Goal: Transaction & Acquisition: Purchase product/service

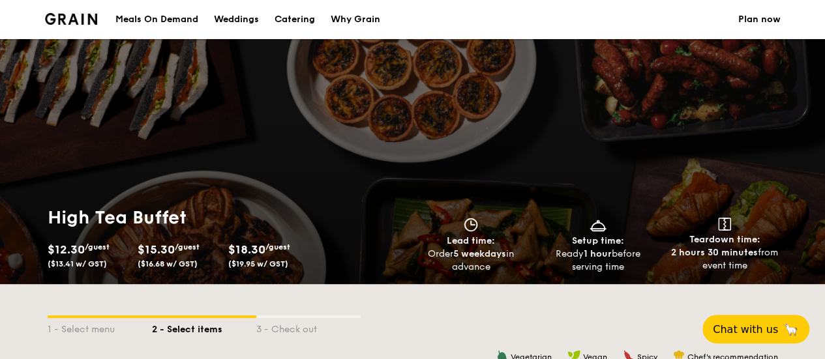
click at [301, 15] on div "Catering" at bounding box center [295, 19] width 40 height 39
select select
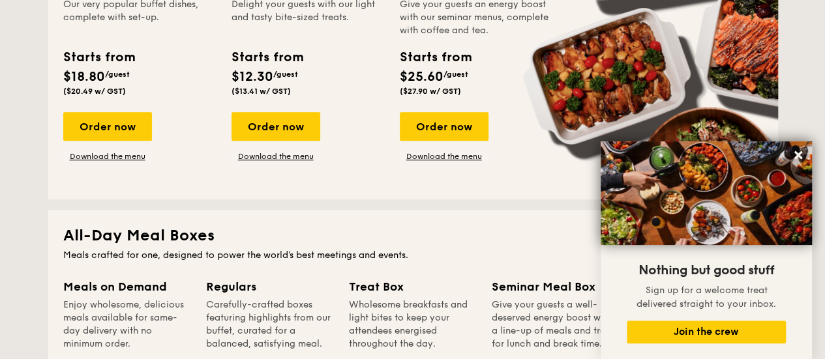
scroll to position [380, 0]
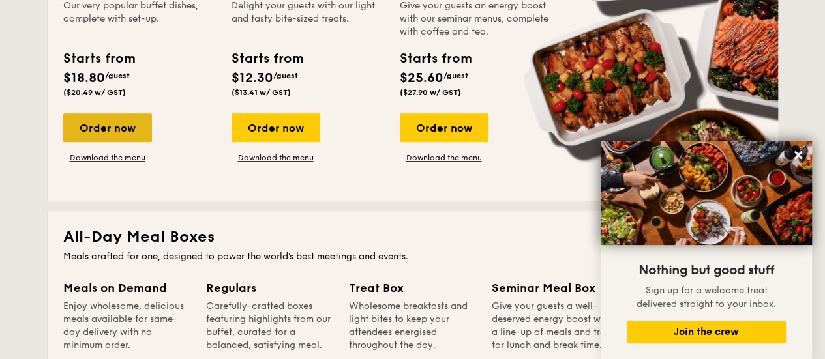
click at [127, 125] on div "Order now" at bounding box center [107, 127] width 89 height 29
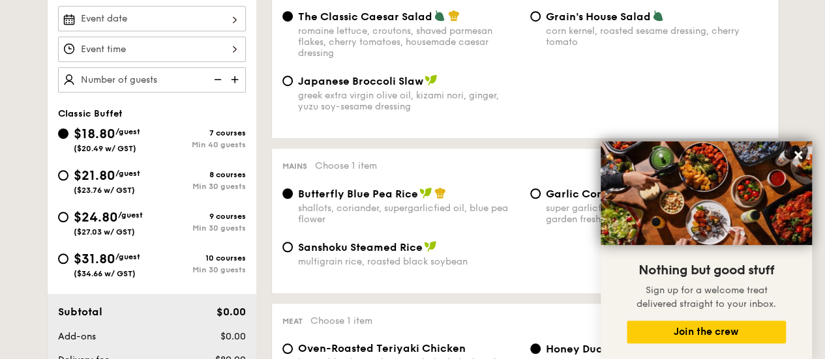
scroll to position [395, 0]
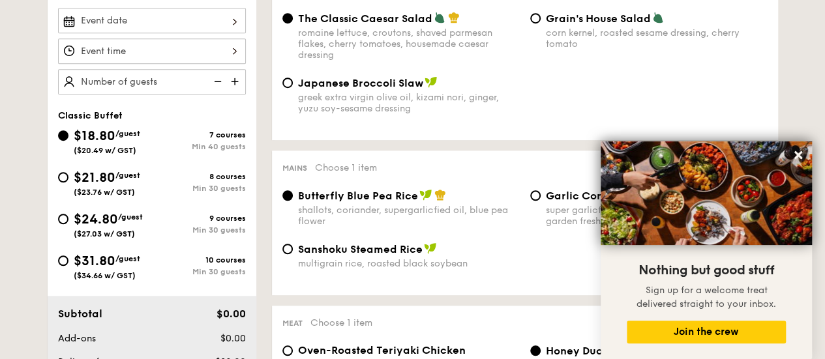
click at [567, 42] on div "corn kernel, roasted sesame dressing, cherry tomato" at bounding box center [657, 38] width 222 height 22
click at [541, 23] on input "Grain's House Salad corn kernel, roasted sesame dressing, cherry tomato" at bounding box center [535, 18] width 10 height 10
radio input "true"
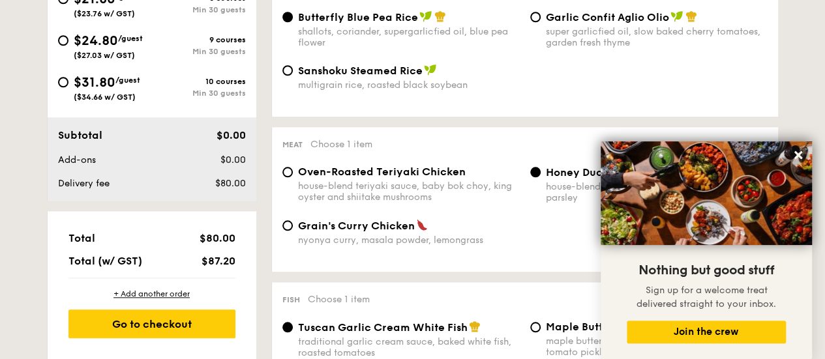
scroll to position [574, 0]
click at [569, 35] on div "super garlicfied oil, slow baked cherry tomatoes, garden fresh thyme" at bounding box center [657, 36] width 222 height 22
click at [541, 22] on input "Garlic Confit Aglio Olio super garlicfied oil, slow baked cherry tomatoes, gard…" at bounding box center [535, 16] width 10 height 10
radio input "true"
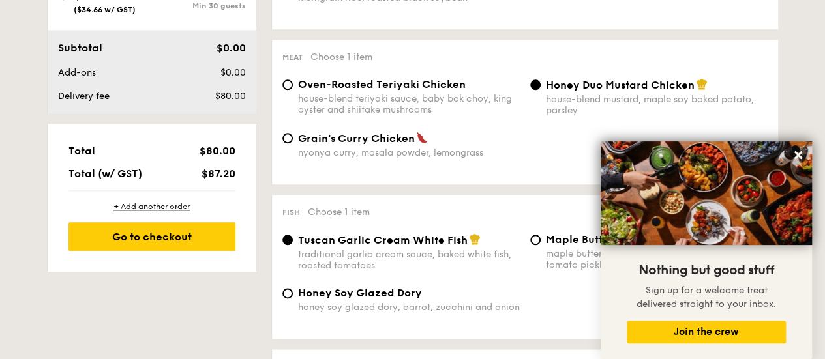
scroll to position [663, 0]
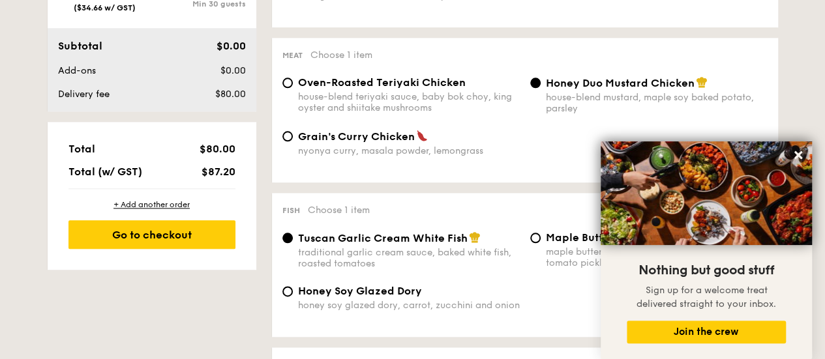
click at [528, 105] on div "Honey Duo Mustard Chicken house-blend mustard, maple soy baked potato, parsley" at bounding box center [649, 95] width 248 height 38
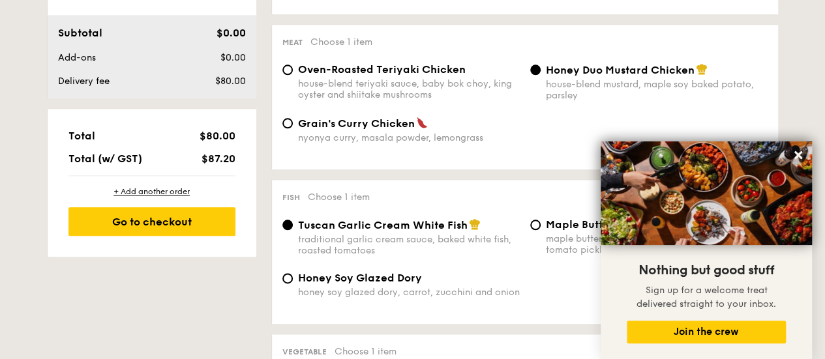
scroll to position [677, 0]
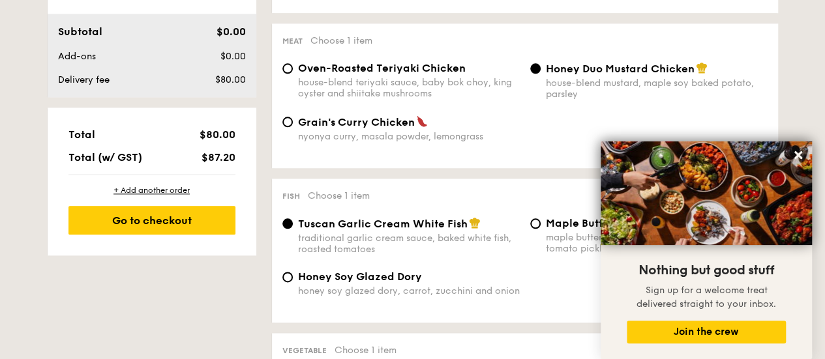
click at [554, 75] on span "Honey Duo Mustard Chicken" at bounding box center [620, 69] width 149 height 12
click at [541, 74] on input "Honey Duo Mustard Chicken house-blend mustard, maple soy baked potato, parsley" at bounding box center [535, 68] width 10 height 10
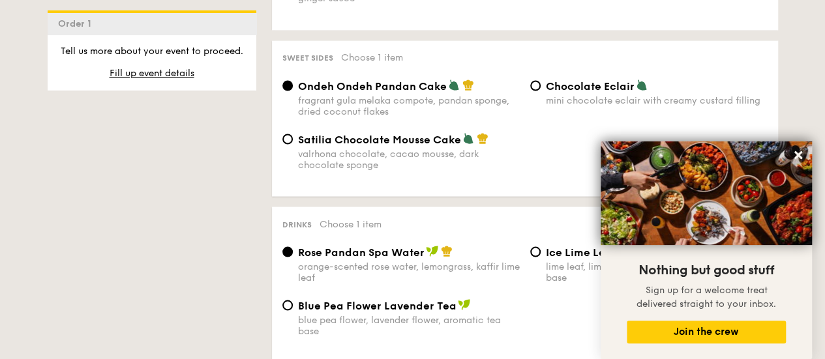
scroll to position [1150, 0]
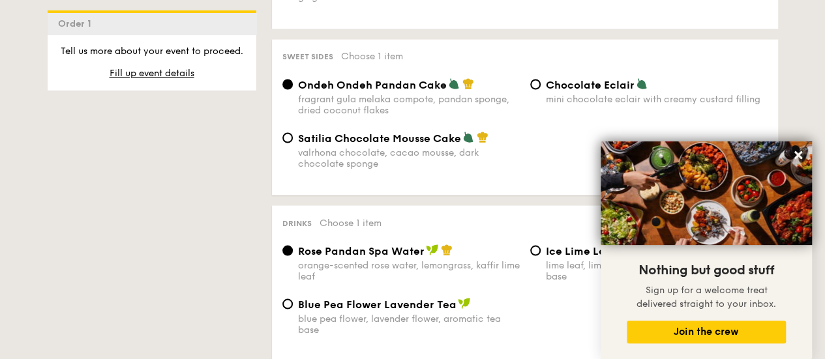
click at [458, 144] on span "Satilia Chocolate Mousse Cake" at bounding box center [379, 138] width 163 height 12
click at [293, 143] on input "Satilia Chocolate Mousse Cake valrhona chocolate, cacao mousse, dark chocolate …" at bounding box center [287, 137] width 10 height 10
radio input "true"
click at [458, 91] on div "Ondeh Ondeh Pandan Cake" at bounding box center [409, 84] width 222 height 13
click at [293, 89] on input "Ondeh Ondeh Pandan Cake fragrant [PERSON_NAME] melaka compote, pandan sponge, d…" at bounding box center [287, 84] width 10 height 10
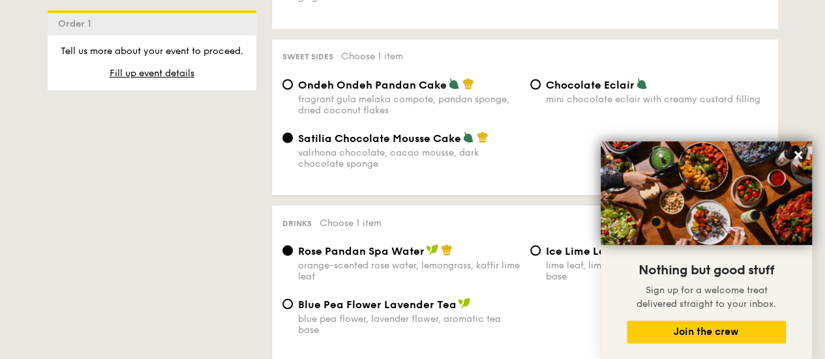
radio input "true"
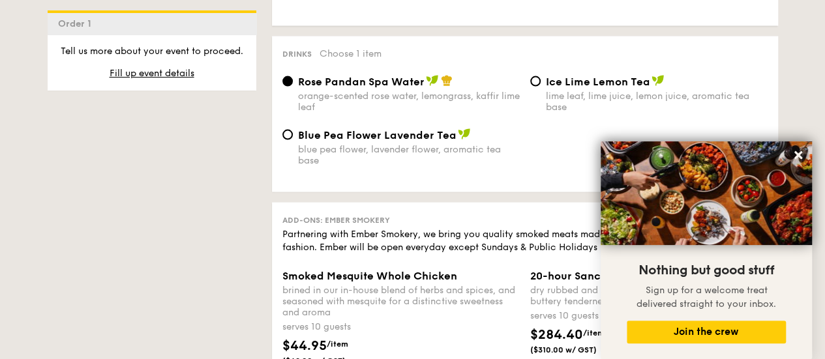
scroll to position [1335, 0]
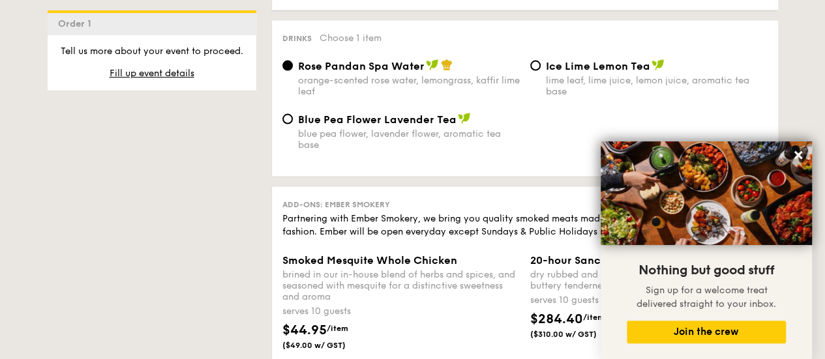
click at [530, 85] on div "Ice Lime Lemon Tea lime leaf, lime juice, lemon juice, aromatic tea base" at bounding box center [649, 78] width 248 height 38
click at [534, 83] on div "Ice Lime Lemon Tea lime leaf, lime juice, lemon juice, aromatic tea base" at bounding box center [649, 78] width 248 height 38
click at [535, 67] on div "Ice Lime Lemon Tea lime leaf, lime juice, lemon juice, aromatic tea base" at bounding box center [649, 78] width 248 height 38
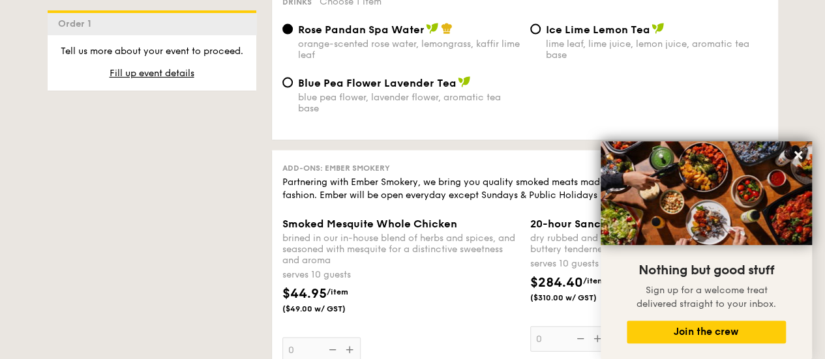
scroll to position [1394, 0]
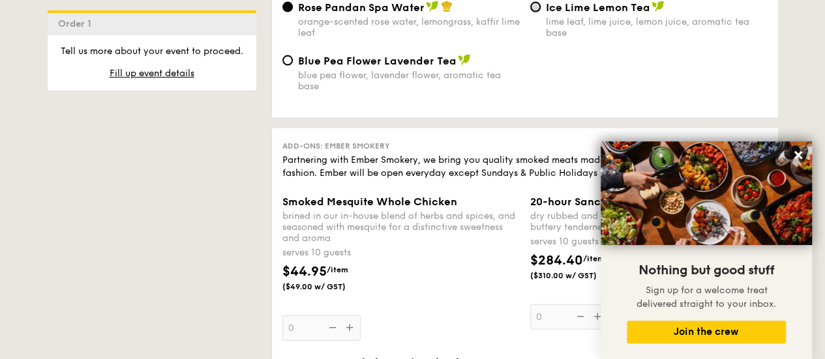
click at [532, 12] on input "Ice Lime Lemon Tea lime leaf, lime juice, lemon juice, aromatic tea base" at bounding box center [535, 7] width 10 height 10
radio input "true"
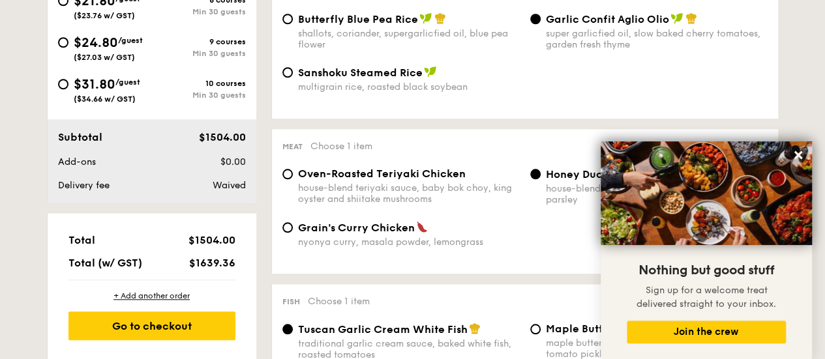
scroll to position [295, 0]
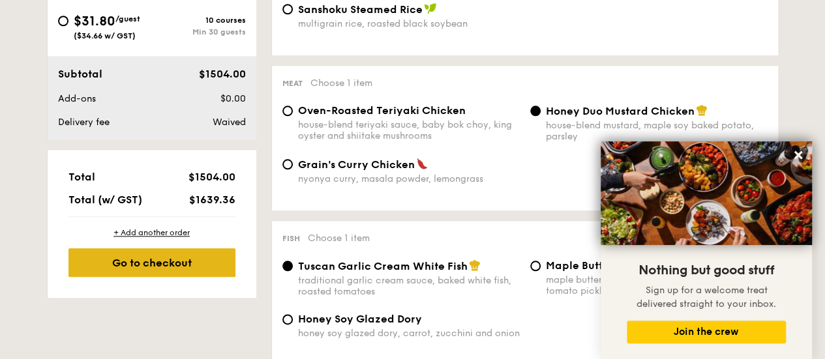
type input "80 guests"
click at [129, 265] on div "Go to checkout" at bounding box center [151, 262] width 167 height 29
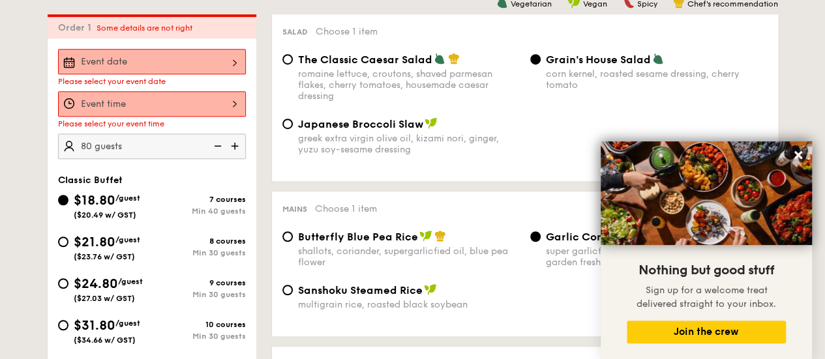
scroll to position [348, 0]
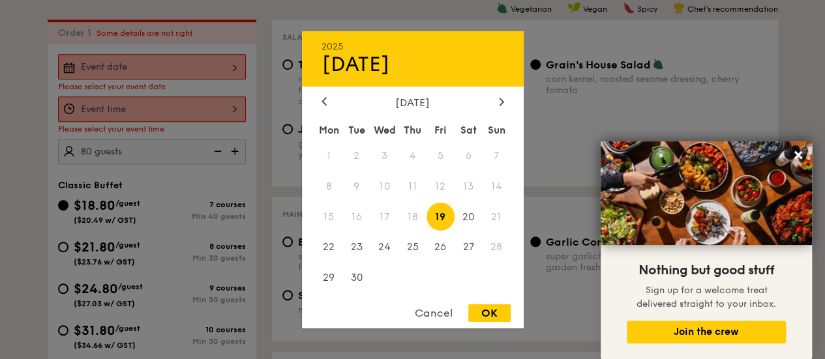
click at [112, 74] on div "2025 Sep 19 September 2025 Mon Tue Wed Thu Fri Sat Sun 1 2 3 4 5 6 7 8 9 10 11 …" at bounding box center [152, 66] width 188 height 25
click at [501, 101] on icon at bounding box center [501, 102] width 4 height 8
click at [501, 100] on icon at bounding box center [501, 101] width 5 height 8
click at [374, 206] on span "12" at bounding box center [384, 217] width 28 height 28
drag, startPoint x: 486, startPoint y: 306, endPoint x: 485, endPoint y: 323, distance: 17.0
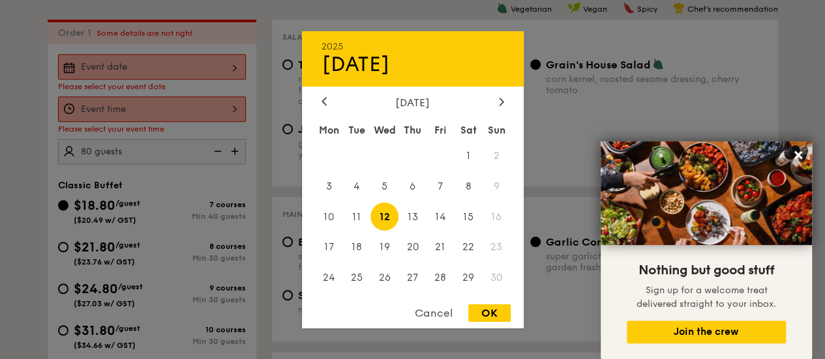
click at [485, 323] on div "Cancel OK" at bounding box center [413, 317] width 222 height 24
click at [471, 307] on div "OK" at bounding box center [489, 314] width 42 height 18
type input "[DATE]"
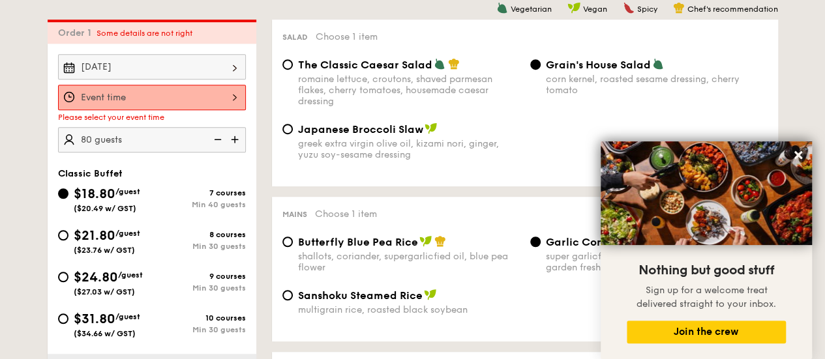
click at [150, 100] on div at bounding box center [152, 97] width 188 height 25
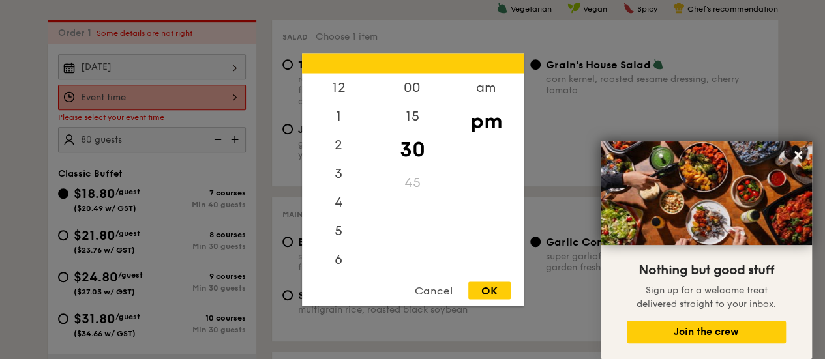
scroll to position [57, 0]
click at [346, 241] on div "7" at bounding box center [339, 235] width 74 height 38
click at [488, 284] on div "OK" at bounding box center [489, 291] width 42 height 18
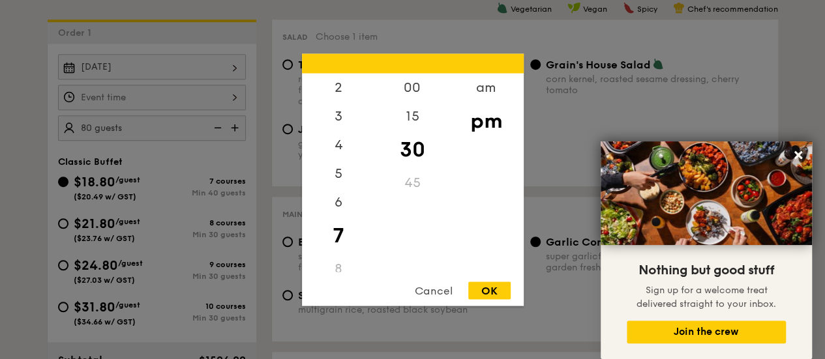
type input "7:30PM"
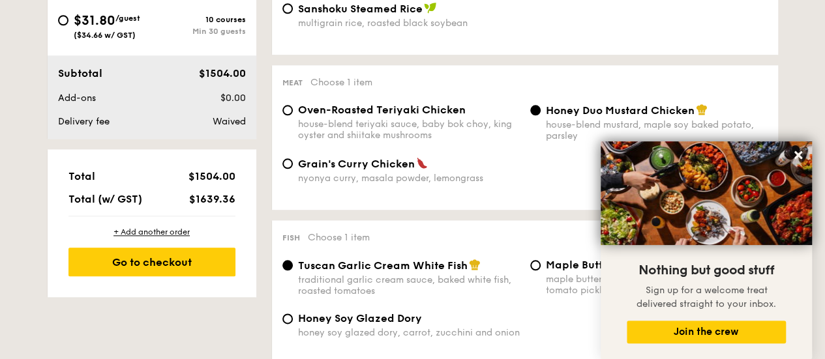
scroll to position [635, 0]
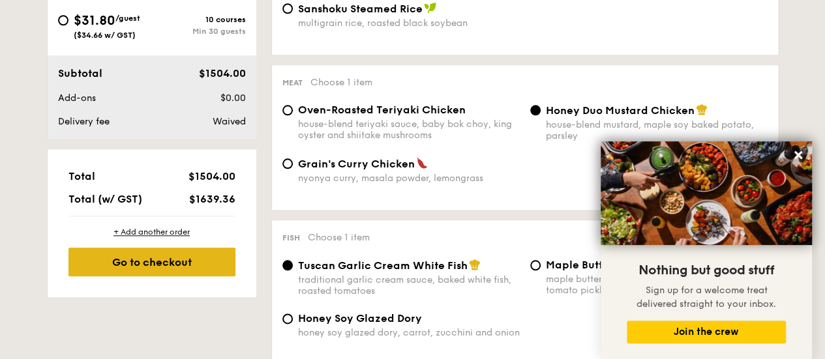
click at [184, 255] on div "Go to checkout" at bounding box center [151, 262] width 167 height 29
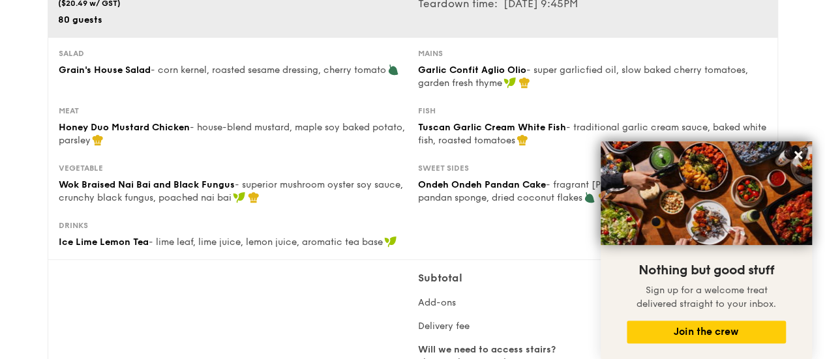
scroll to position [158, 0]
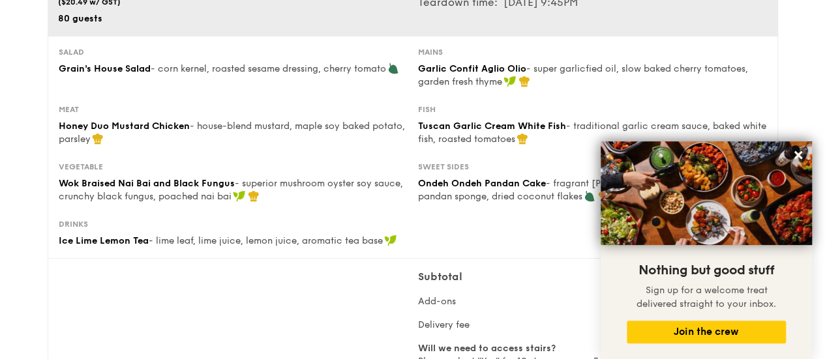
drag, startPoint x: 52, startPoint y: 52, endPoint x: 246, endPoint y: 290, distance: 308.2
click at [246, 290] on div "Classic Buffet $18.80 /guest ($20.49 w/ GST) 80 guests Serving time: Nov 12, 20…" at bounding box center [413, 187] width 730 height 483
copy div "Salad Grain's House Salad - corn kernel, roasted sesame dressing, cherry tomato…"
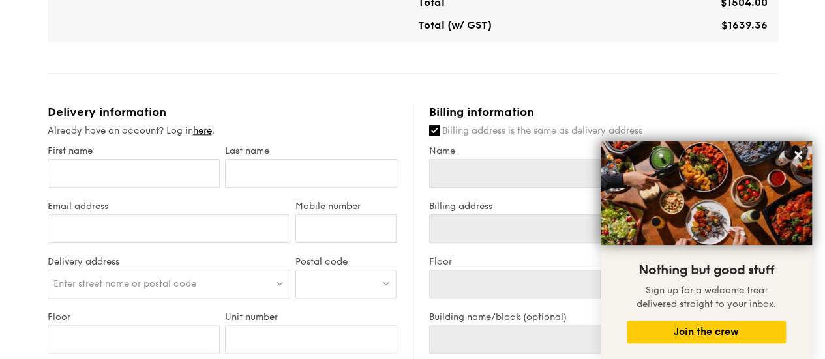
scroll to position [656, 0]
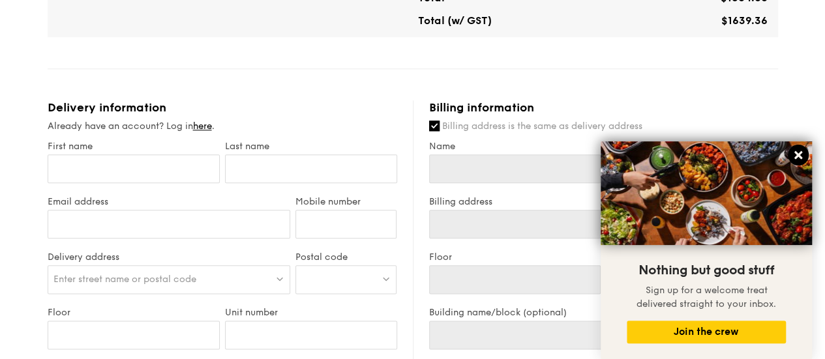
click at [797, 155] on icon at bounding box center [798, 155] width 8 height 8
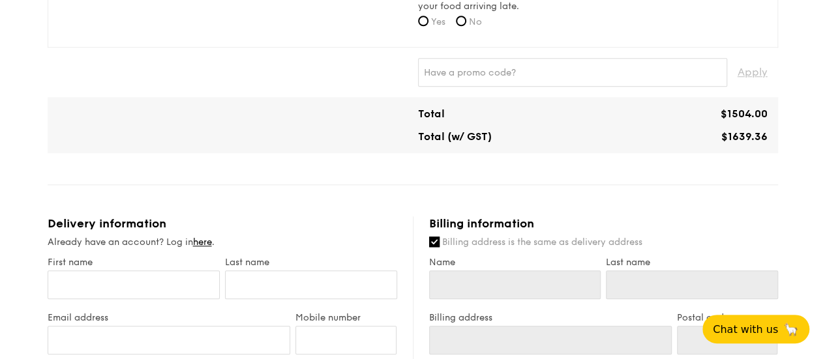
scroll to position [540, 0]
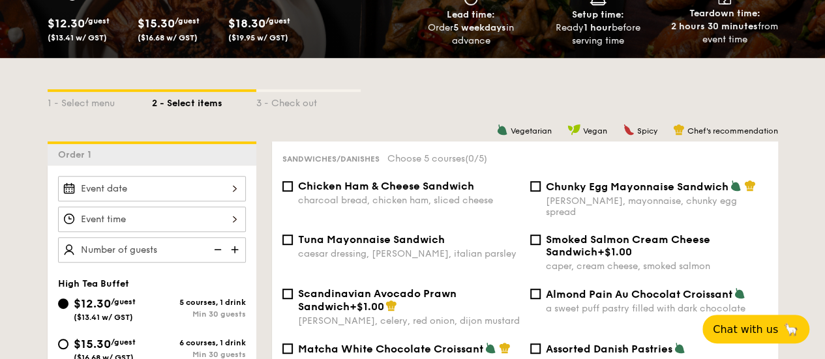
scroll to position [308, 0]
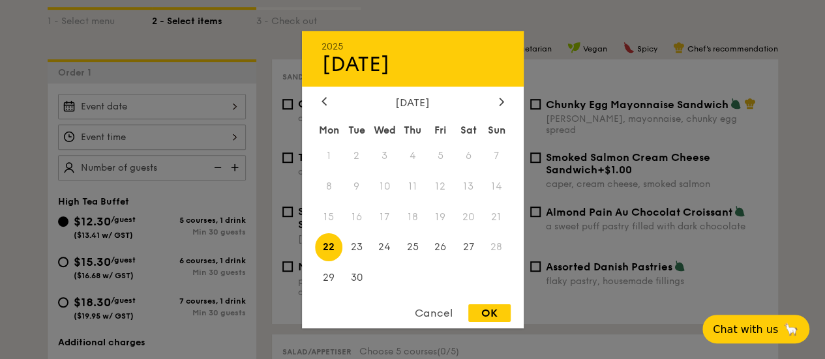
click at [208, 109] on div "2025 Sep [DATE] Tue Wed Thu Fri Sat Sun 1 2 3 4 5 6 7 8 9 10 11 12 13 14 15 16 …" at bounding box center [152, 106] width 188 height 25
click at [496, 105] on div at bounding box center [502, 102] width 12 height 12
click at [498, 110] on div "[DATE] Mon Tue Wed Thu Fri Sat Sun 1 2 3 4 5 6 7 8 9 10 11 12 13 14 15 16 17 18…" at bounding box center [413, 195] width 222 height 198
click at [501, 104] on icon at bounding box center [501, 101] width 5 height 8
click at [386, 211] on span "12" at bounding box center [384, 217] width 28 height 28
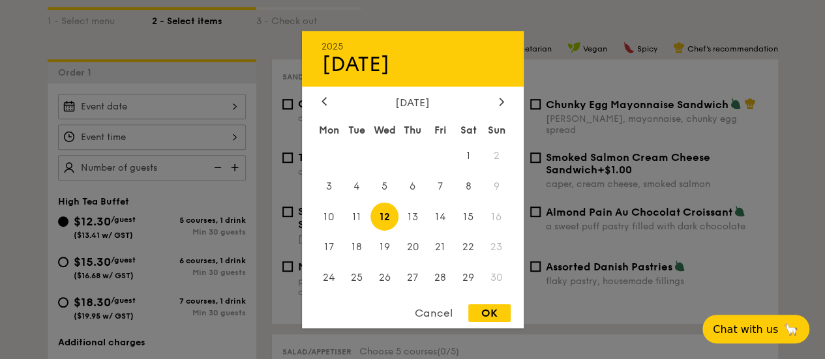
click at [485, 311] on div "OK" at bounding box center [489, 314] width 42 height 18
type input "[DATE]"
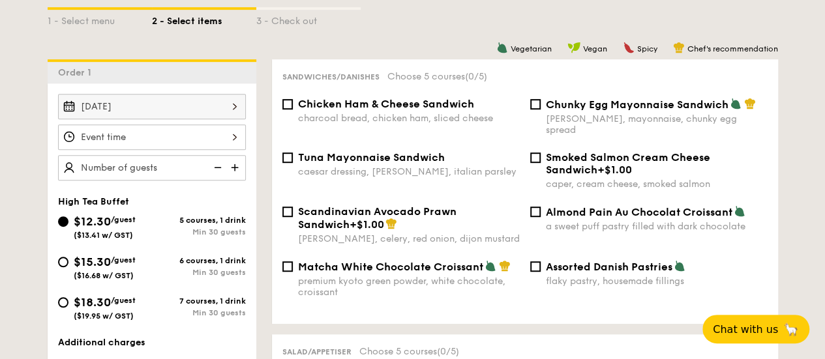
click at [123, 140] on div at bounding box center [152, 137] width 188 height 25
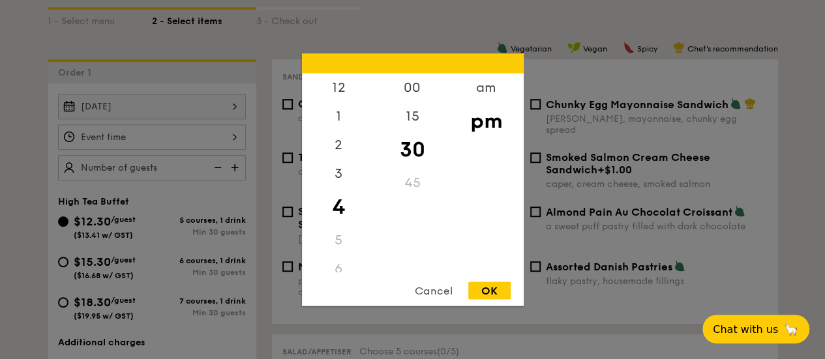
click at [481, 287] on div "OK" at bounding box center [489, 291] width 42 height 18
type input "4:30PM"
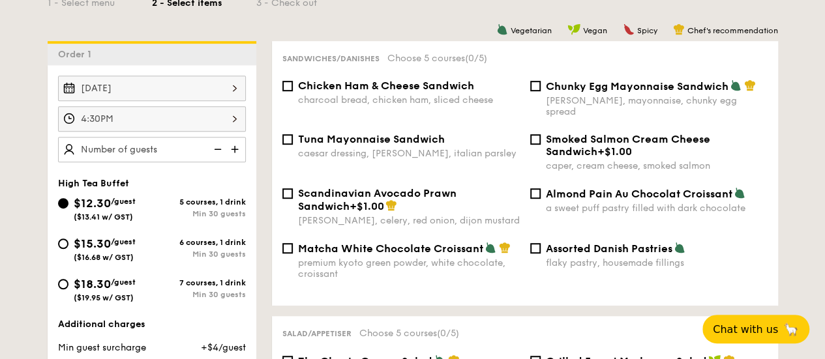
scroll to position [329, 0]
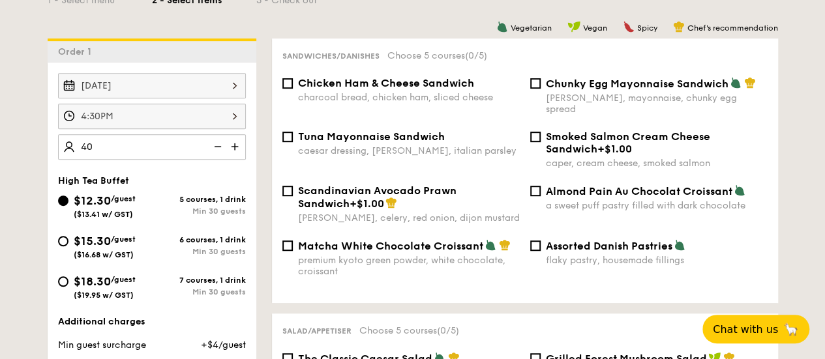
type input "4"
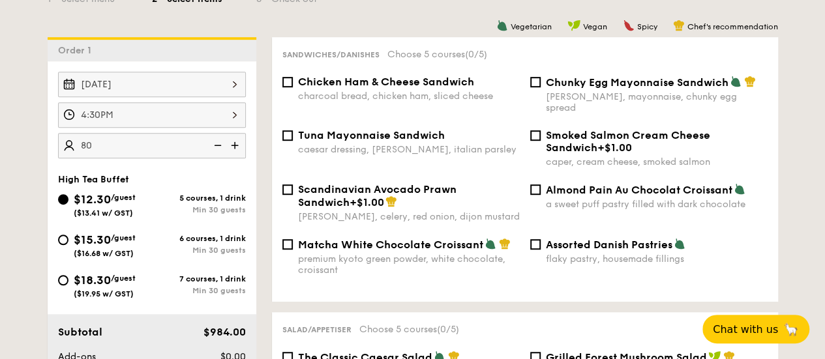
scroll to position [331, 0]
type input "80 guests"
click at [350, 91] on div "charcoal bread, chicken ham, sliced cheese" at bounding box center [409, 95] width 222 height 11
click at [293, 87] on input "Chicken Ham & Cheese Sandwich charcoal bread, chicken ham, sliced cheese" at bounding box center [287, 81] width 10 height 10
checkbox input "true"
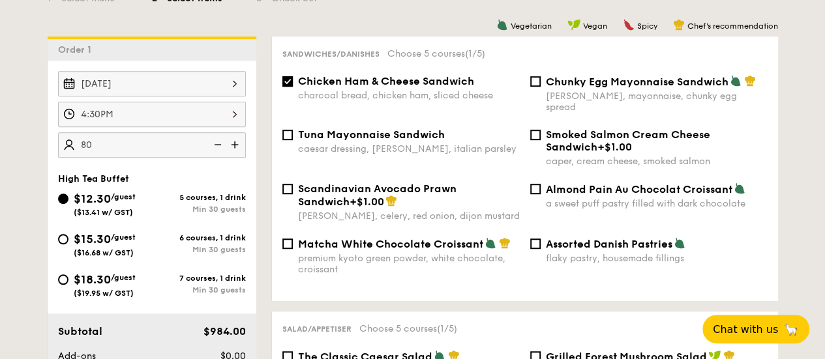
click at [382, 184] on span "Scandinavian Avocado Prawn Sandwich" at bounding box center [377, 195] width 158 height 25
click at [293, 184] on input "Scandinavian Avocado Prawn Sandwich +$1.00 [PERSON_NAME], celery, red onion, di…" at bounding box center [287, 189] width 10 height 10
checkbox input "true"
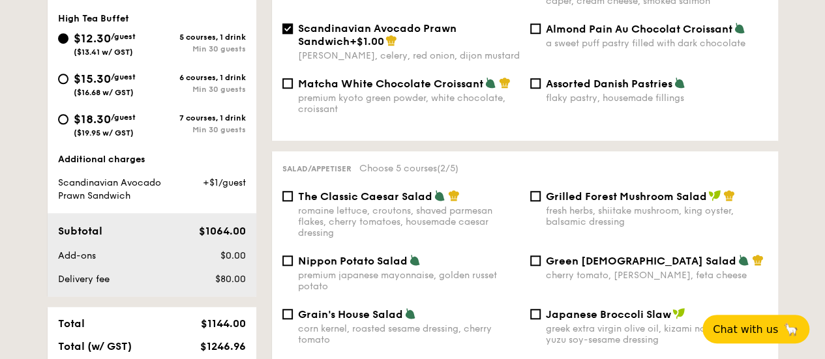
click at [382, 190] on span "The Classic Caesar Salad" at bounding box center [365, 196] width 134 height 12
click at [293, 191] on input "The Classic Caesar Salad romaine lettuce, croutons, shaved parmesan flakes, che…" at bounding box center [287, 196] width 10 height 10
checkbox input "true"
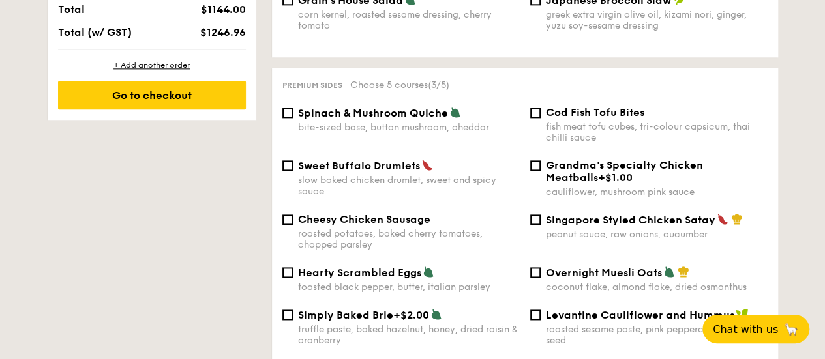
scroll to position [807, 0]
click at [415, 122] on div "bite-sized base, button mushroom, cheddar" at bounding box center [409, 126] width 222 height 11
click at [293, 117] on input "Spinach & Mushroom Quiche bite-sized base, button mushroom, cheddar" at bounding box center [287, 112] width 10 height 10
checkbox input "true"
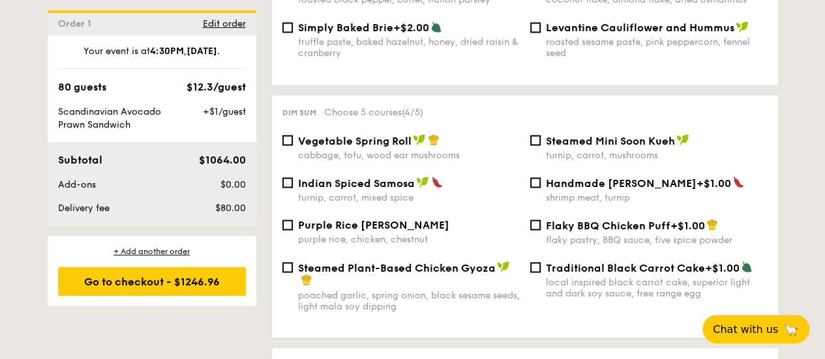
scroll to position [1100, 0]
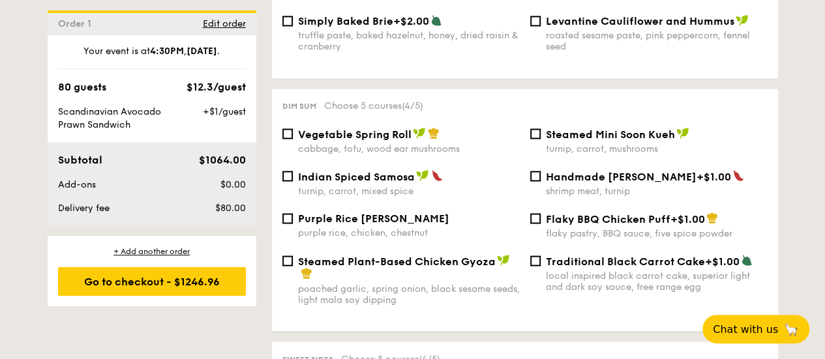
click at [415, 122] on div "Dim sum Choose 5 courses (4/5) Vegetable Spring Roll cabbage, tofu, wood ear mu…" at bounding box center [525, 210] width 506 height 243
click at [413, 132] on img at bounding box center [419, 133] width 13 height 12
click at [293, 132] on input "Vegetable Spring Roll cabbage, tofu, wood ear mushrooms" at bounding box center [287, 133] width 10 height 10
checkbox input "true"
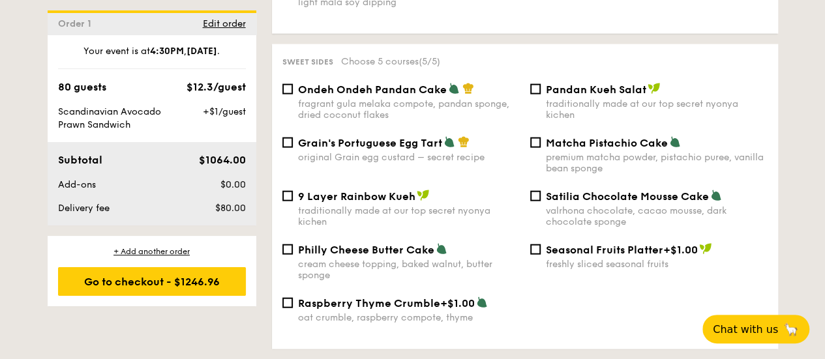
click at [374, 95] on span "Ondeh Ondeh Pandan Cake" at bounding box center [372, 89] width 149 height 12
click at [293, 95] on input "Ondeh Ondeh Pandan Cake fragrant [PERSON_NAME] melaka compote, pandan sponge, d…" at bounding box center [287, 89] width 10 height 10
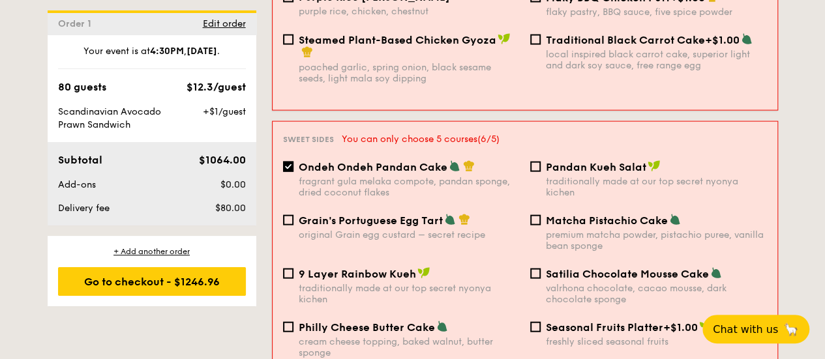
click at [325, 177] on div "fragrant gula melaka compote, pandan sponge, dried coconut flakes" at bounding box center [409, 187] width 221 height 22
click at [293, 172] on input "Ondeh Ondeh Pandan Cake fragrant [PERSON_NAME] melaka compote, pandan sponge, d…" at bounding box center [288, 167] width 10 height 10
checkbox input "false"
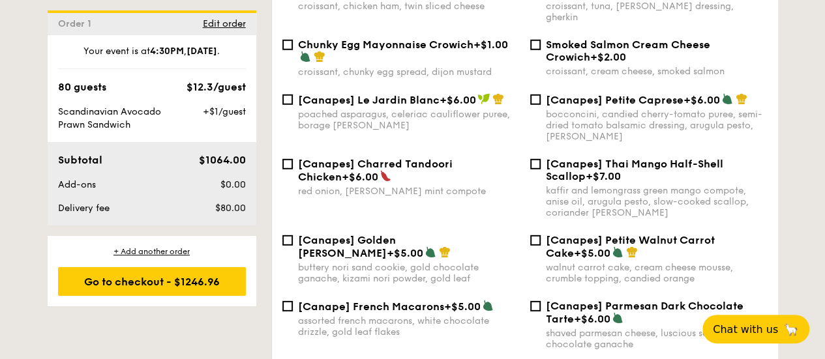
scroll to position [1810, 0]
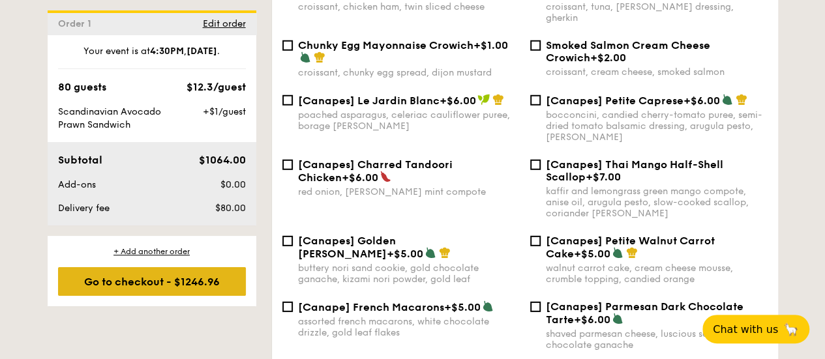
click at [173, 284] on div "Go to checkout - $1246.96" at bounding box center [152, 281] width 188 height 29
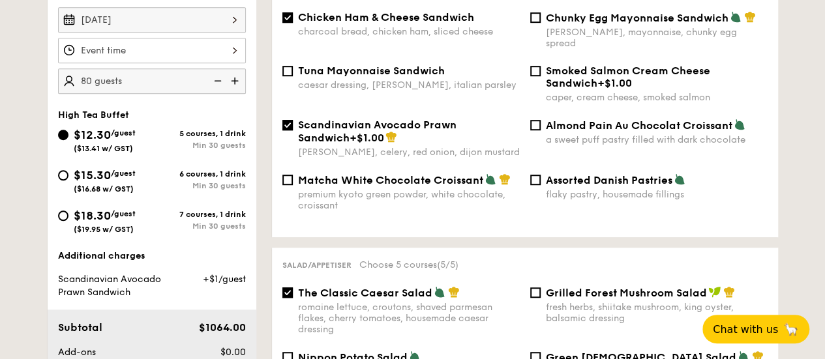
scroll to position [382, 0]
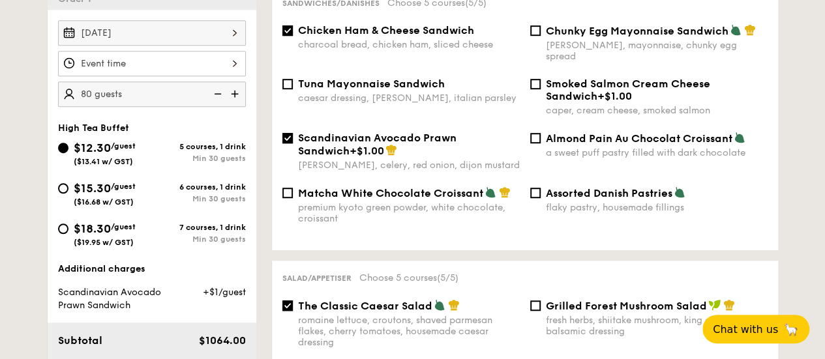
click at [388, 151] on div "Scandinavian Avocado Prawn Sandwich +$1.00 [PERSON_NAME], celery, red onion, di…" at bounding box center [409, 151] width 222 height 39
click at [293, 143] on input "Scandinavian Avocado Prawn Sandwich +$1.00 [PERSON_NAME], celery, red onion, di…" at bounding box center [287, 138] width 10 height 10
checkbox input "false"
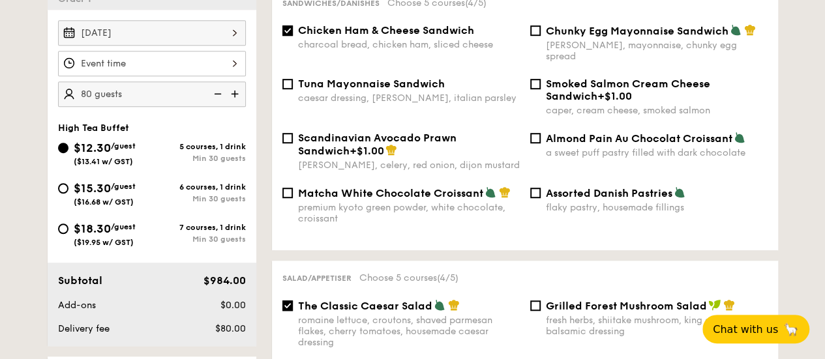
click at [430, 78] on span "Tuna Mayonnaise Sandwich" at bounding box center [371, 84] width 147 height 12
click at [293, 79] on input "Tuna Mayonnaise Sandwich caesar dressing, [GEOGRAPHIC_DATA], italian parsley" at bounding box center [287, 84] width 10 height 10
checkbox input "true"
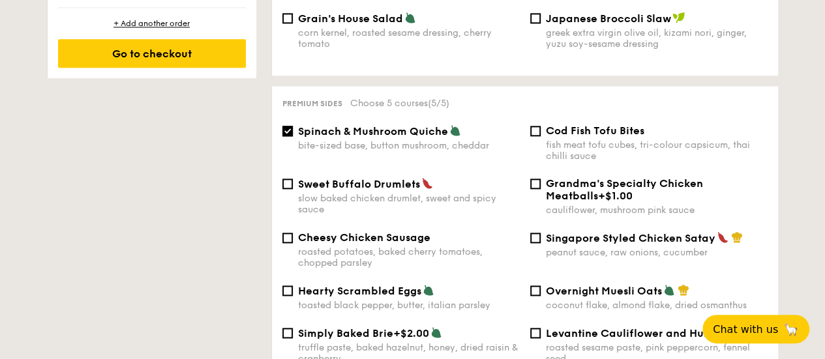
scroll to position [810, 0]
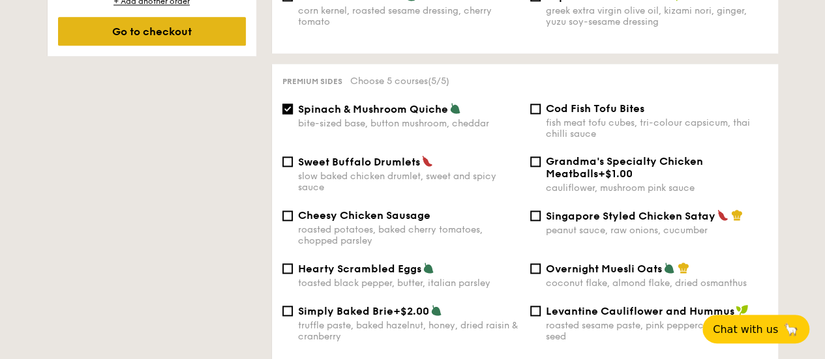
click at [111, 37] on div "Go to checkout" at bounding box center [152, 31] width 188 height 29
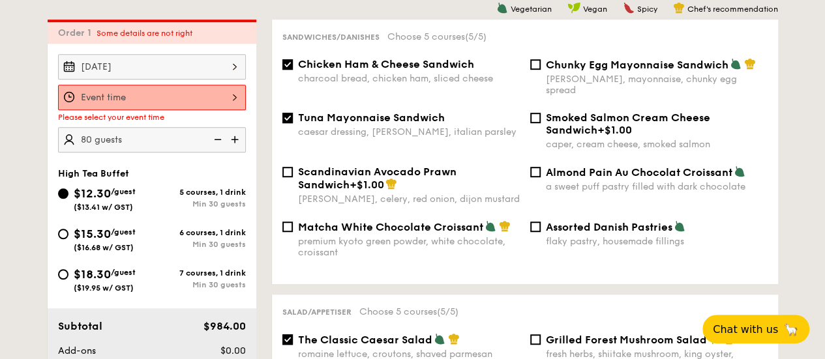
scroll to position [380, 0]
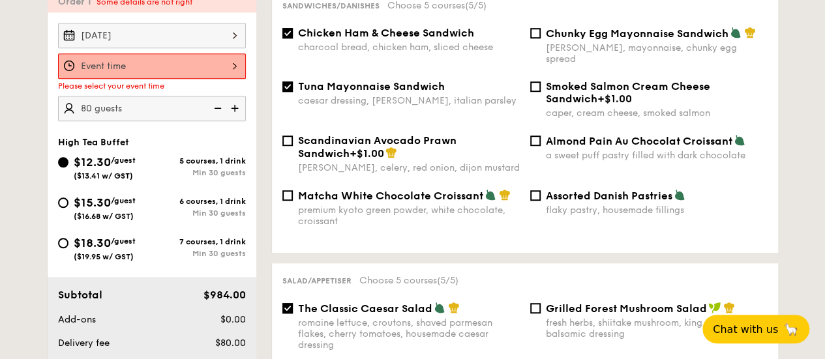
click at [146, 63] on div at bounding box center [152, 65] width 188 height 25
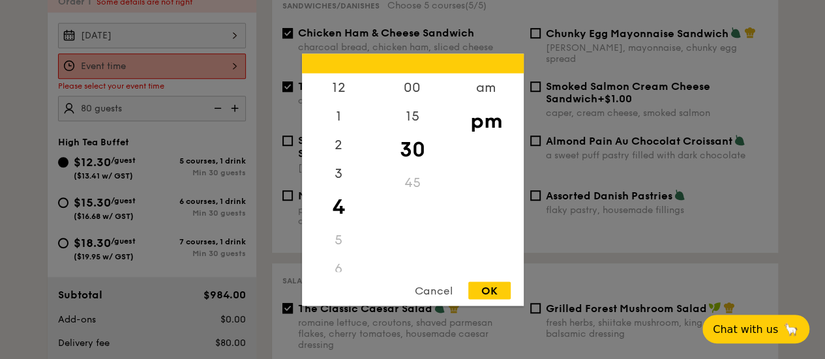
click at [492, 288] on div "OK" at bounding box center [489, 291] width 42 height 18
type input "4:30PM"
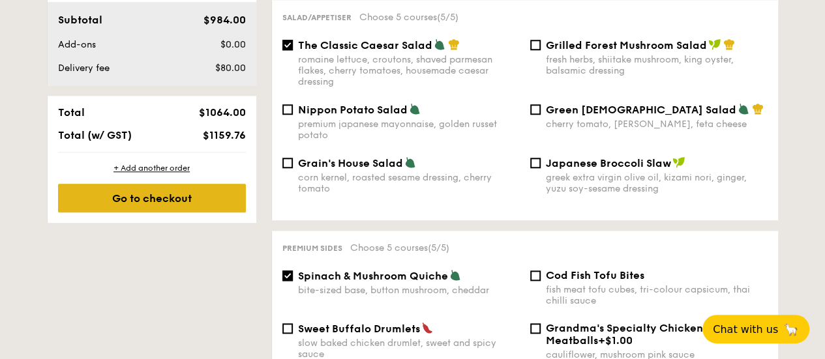
scroll to position [643, 0]
click at [70, 194] on div "Go to checkout" at bounding box center [152, 198] width 188 height 29
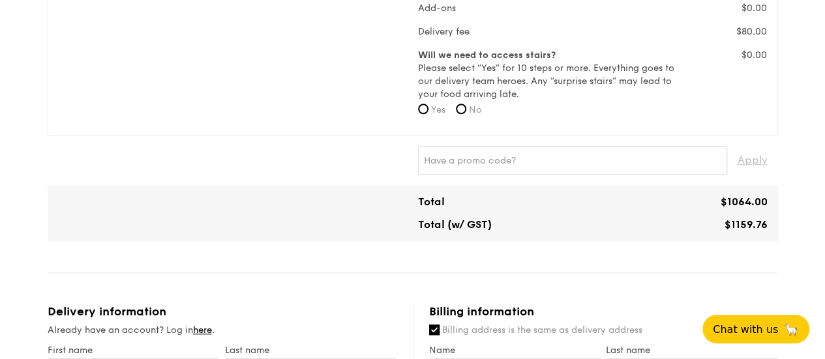
scroll to position [430, 0]
